Goal: Transaction & Acquisition: Purchase product/service

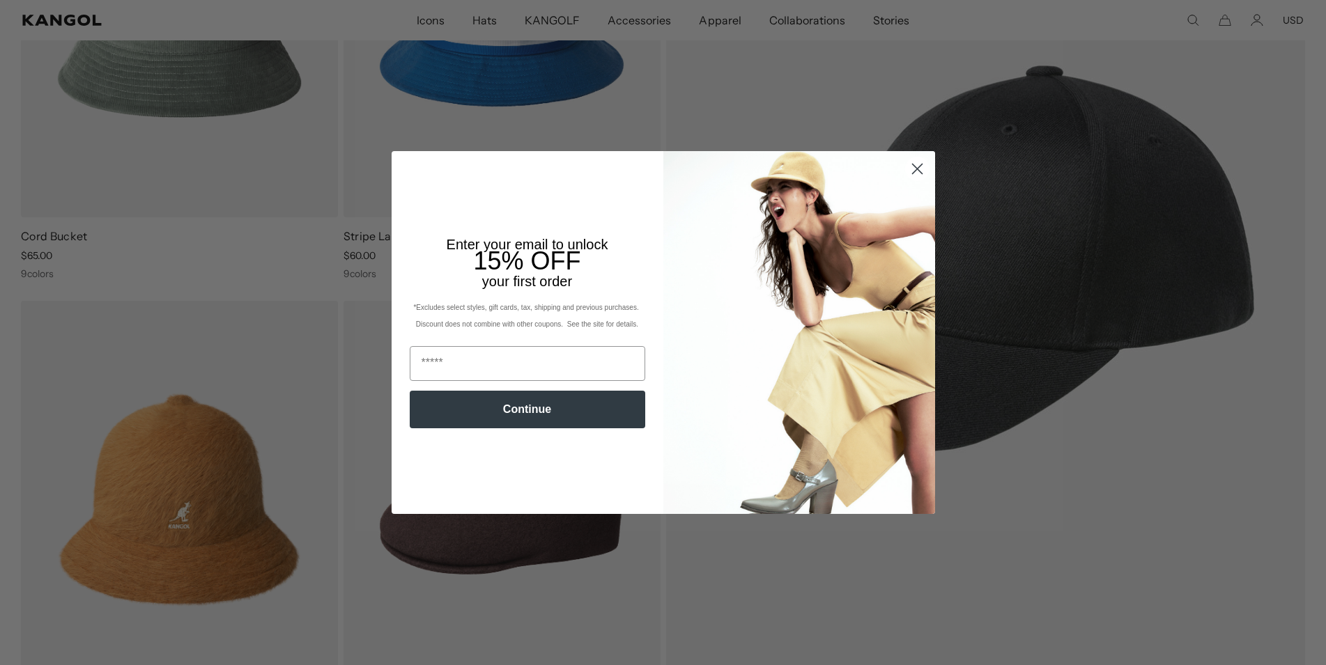
click at [916, 171] on icon "Close dialog" at bounding box center [917, 169] width 10 height 10
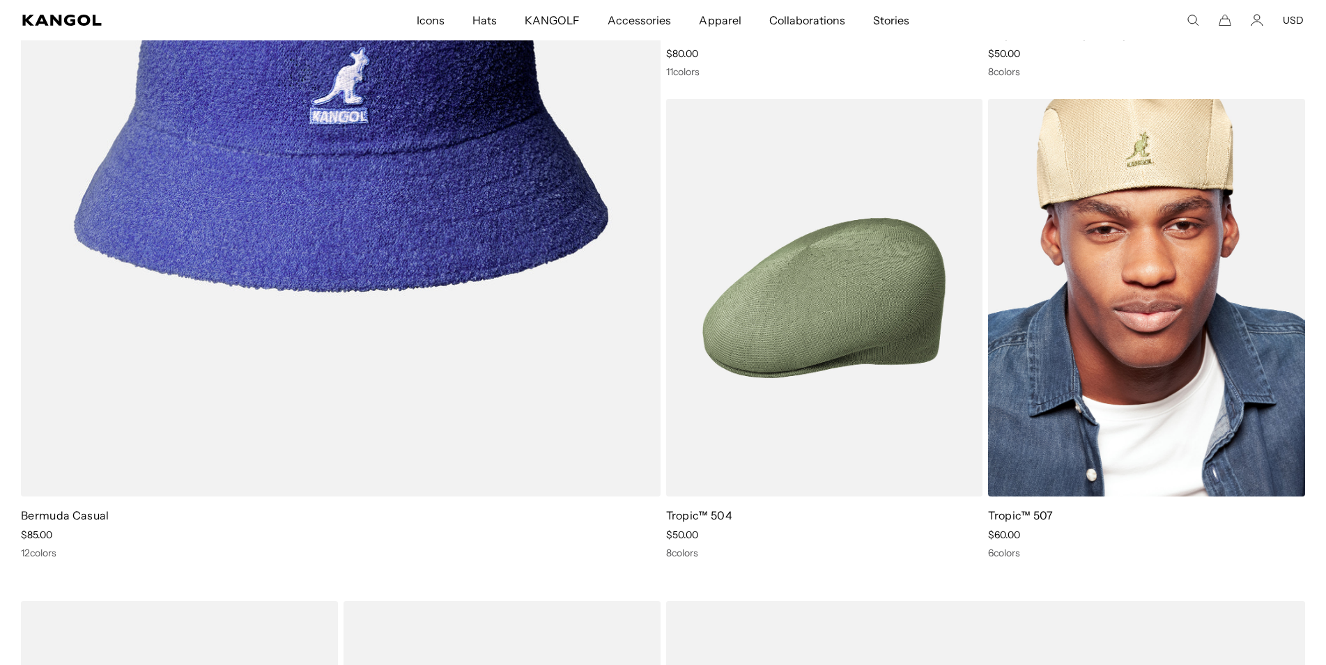
scroll to position [0, 287]
click at [1177, 299] on img at bounding box center [1146, 298] width 317 height 398
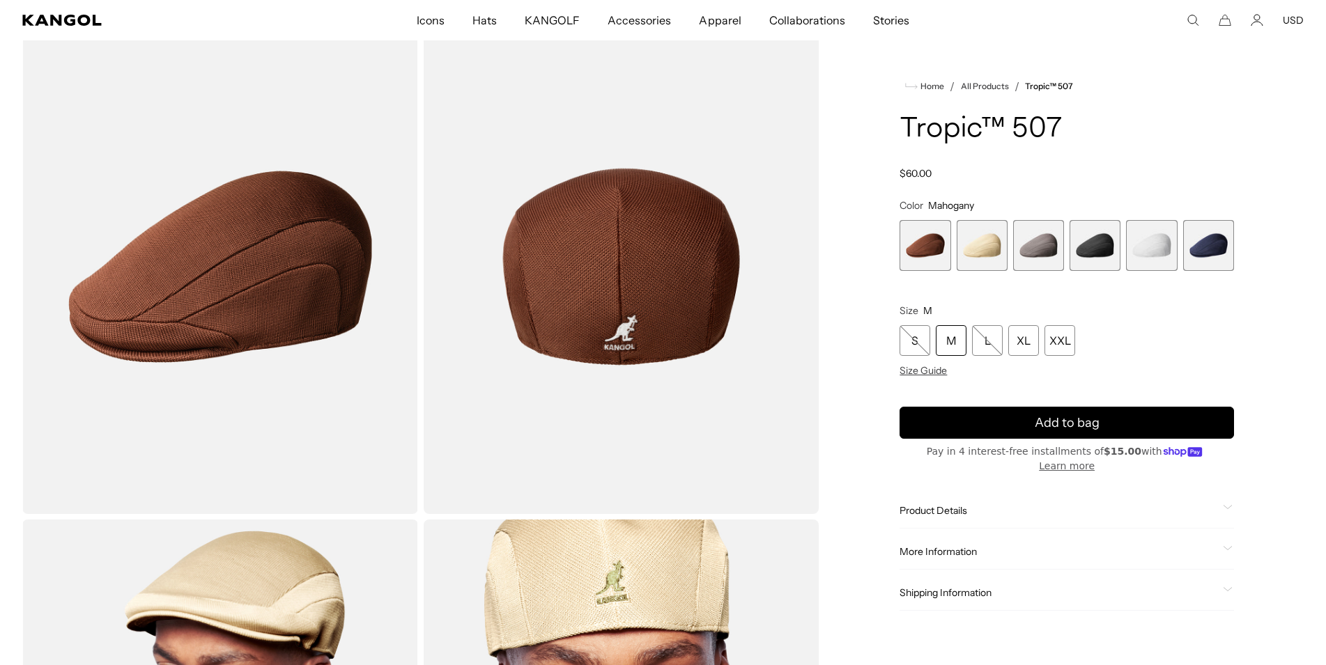
scroll to position [0, 287]
click at [1219, 248] on span "6 of 6" at bounding box center [1208, 245] width 51 height 51
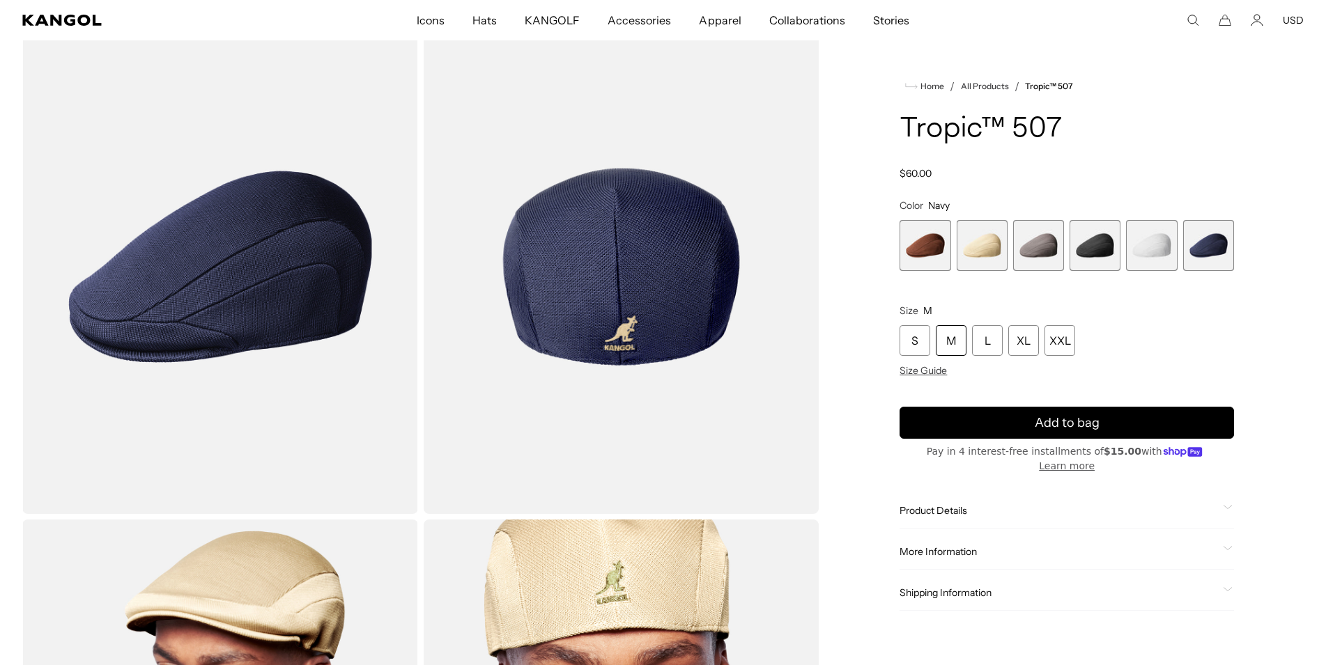
click at [1103, 255] on span "4 of 6" at bounding box center [1094, 245] width 51 height 51
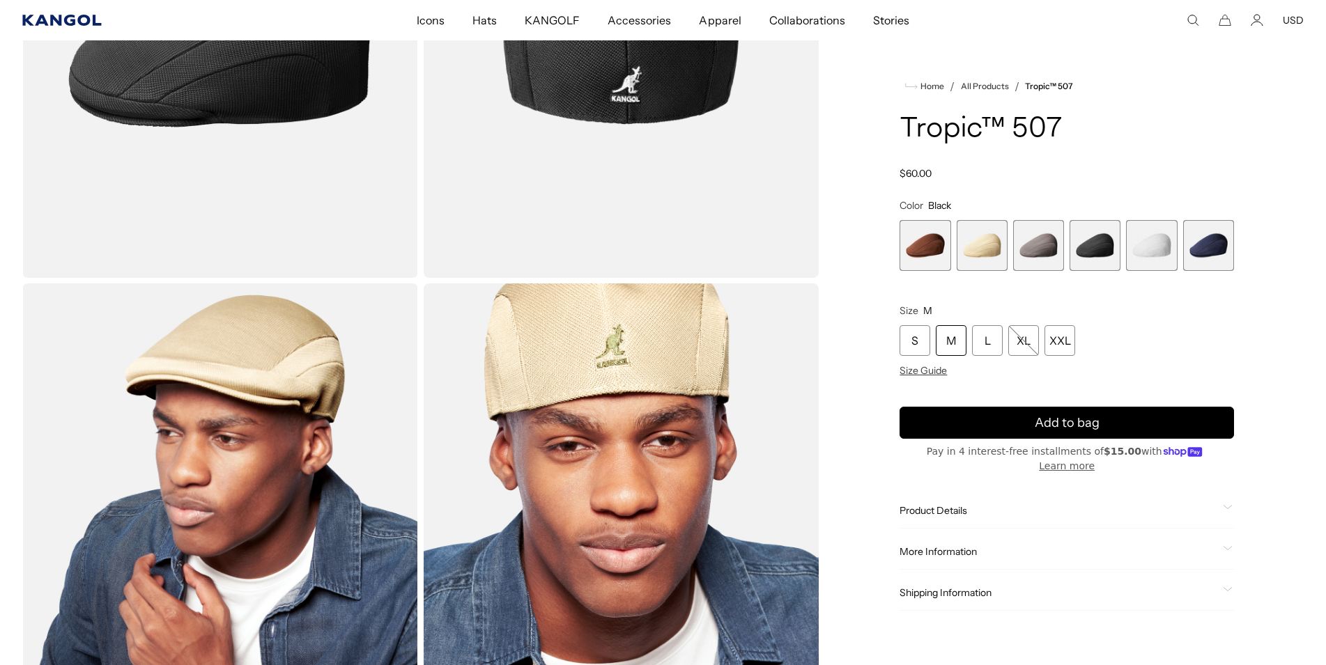
scroll to position [284, 0]
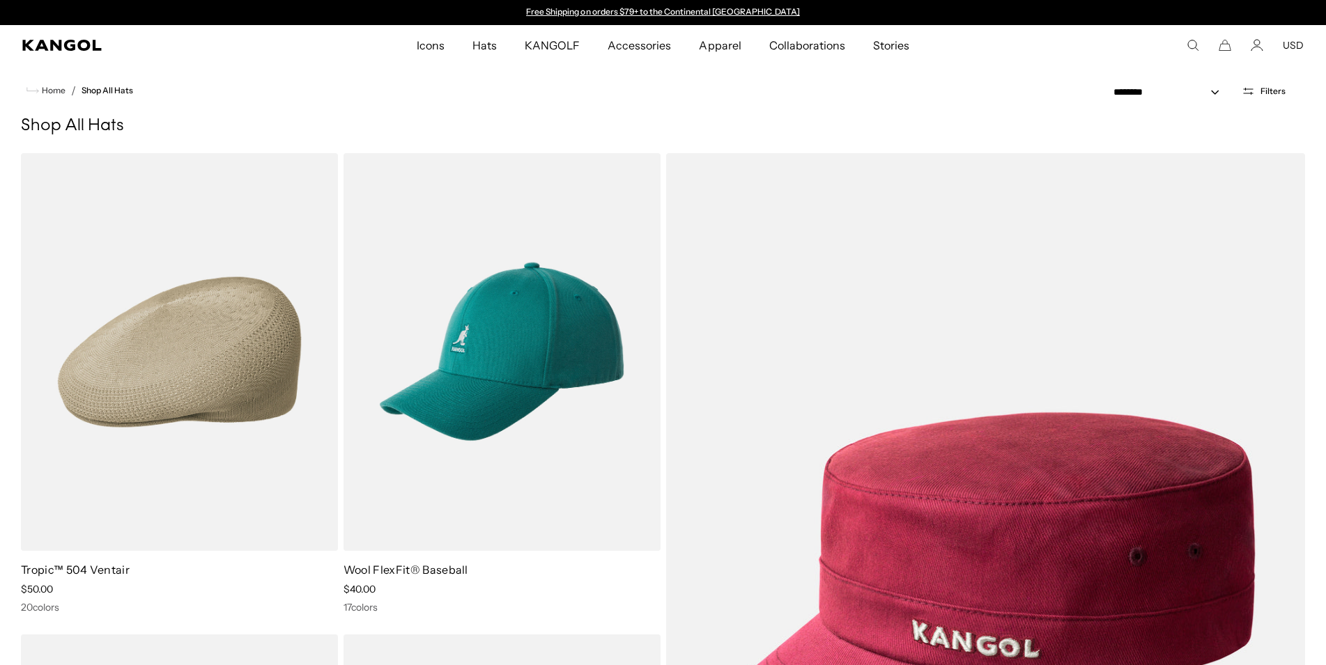
scroll to position [545, 0]
